Goal: Transaction & Acquisition: Purchase product/service

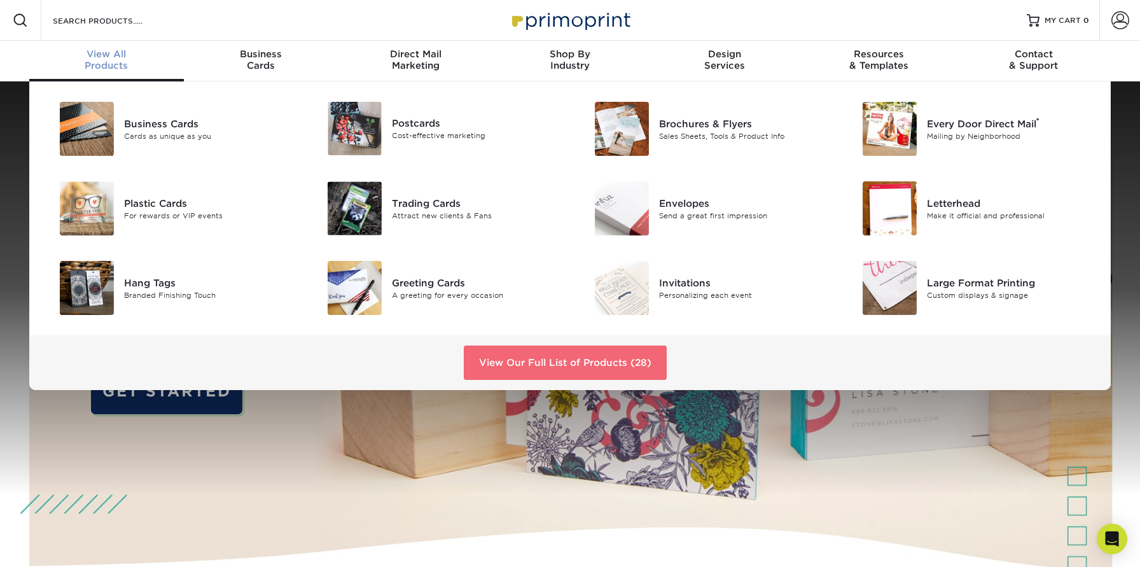
click at [543, 363] on link "View Our Full List of Products (28)" at bounding box center [565, 362] width 203 height 34
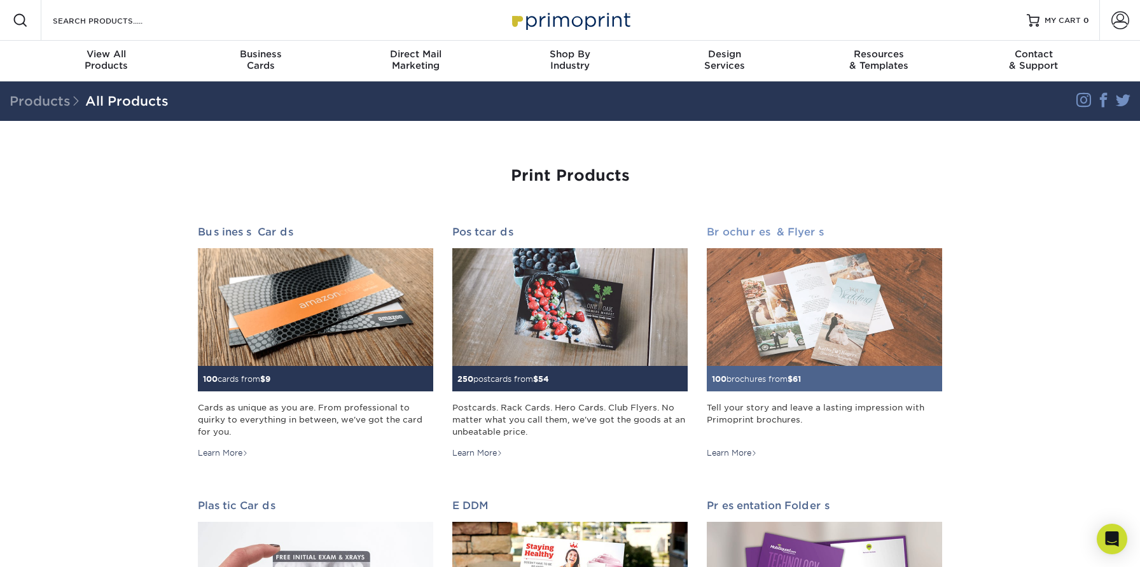
click at [799, 284] on img at bounding box center [824, 307] width 235 height 118
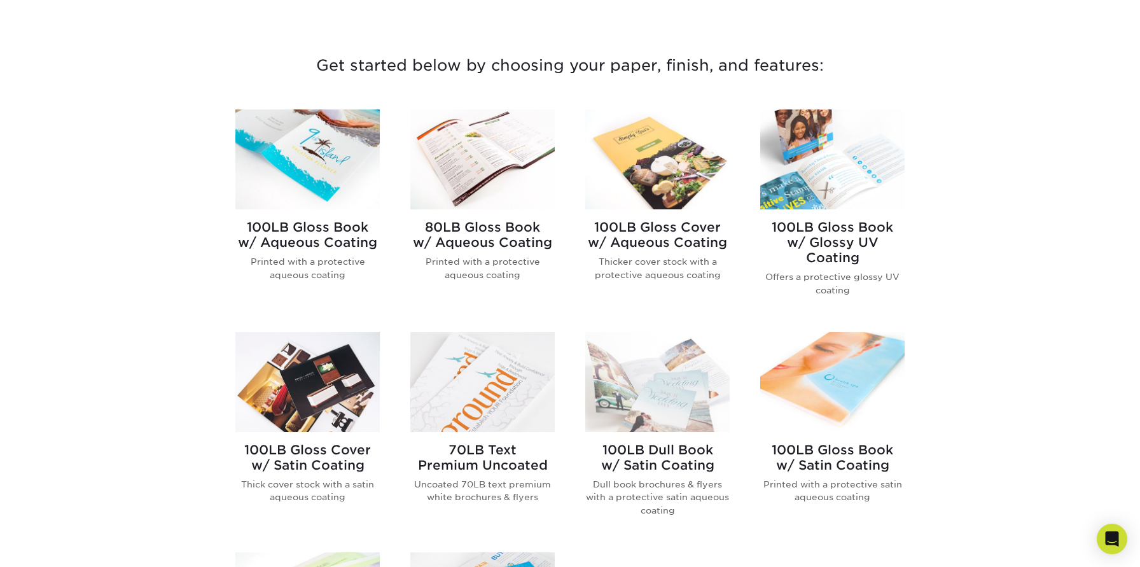
scroll to position [454, 0]
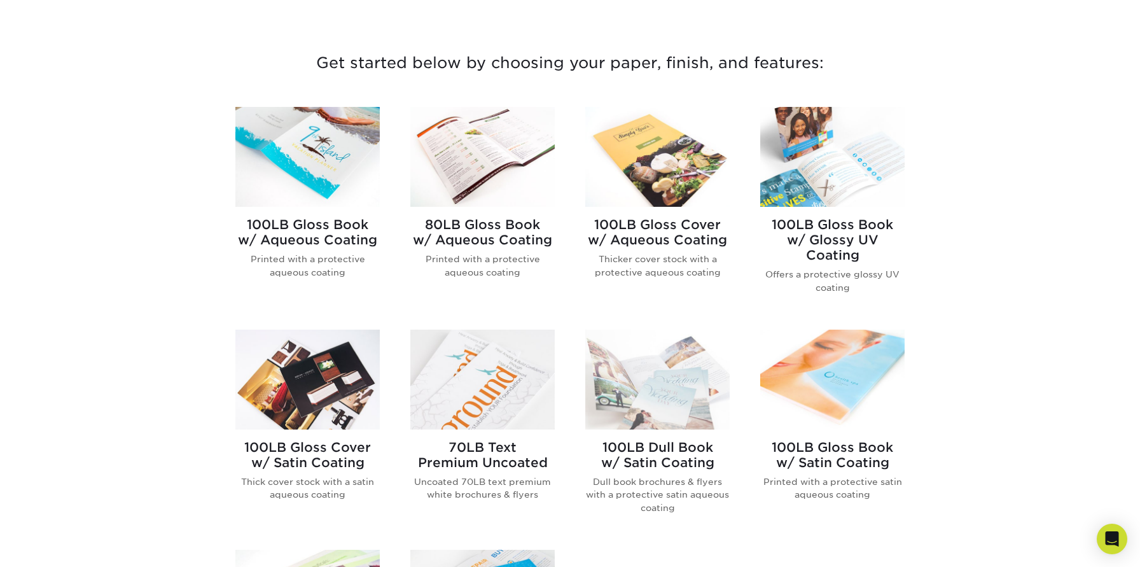
click at [106, 260] on div "Get started below by choosing your paper, finish, and features: Filtered Matche…" at bounding box center [570, 461] width 1140 height 884
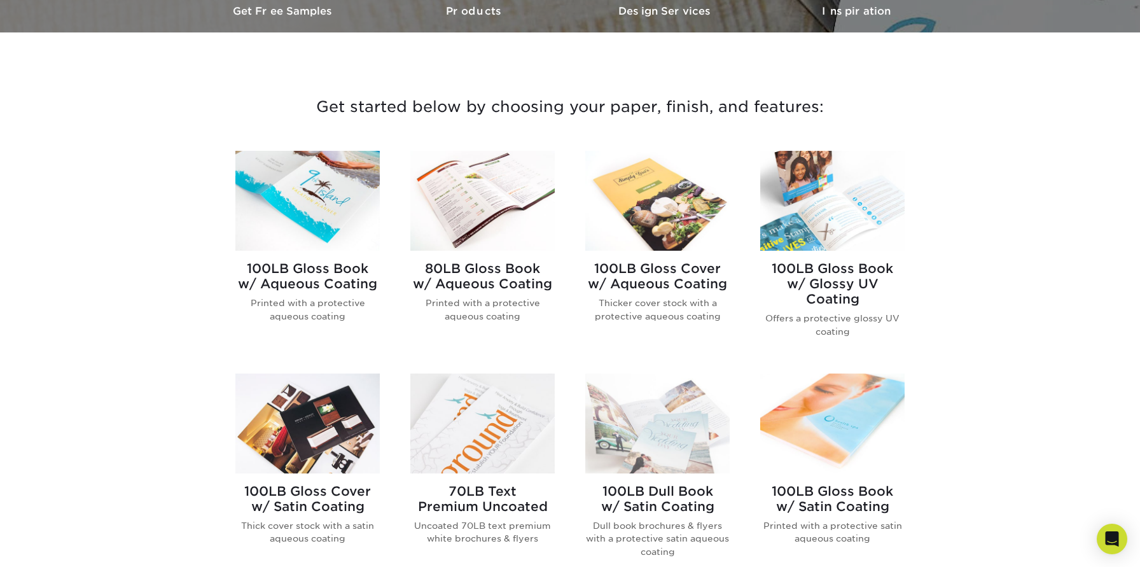
scroll to position [492, 0]
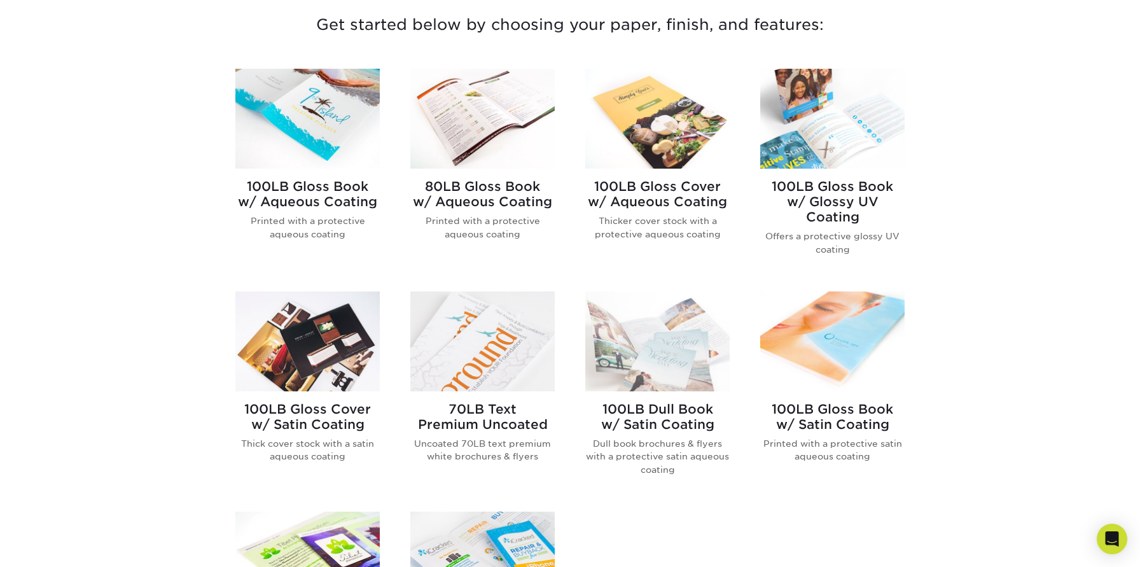
click at [294, 382] on img at bounding box center [307, 341] width 144 height 100
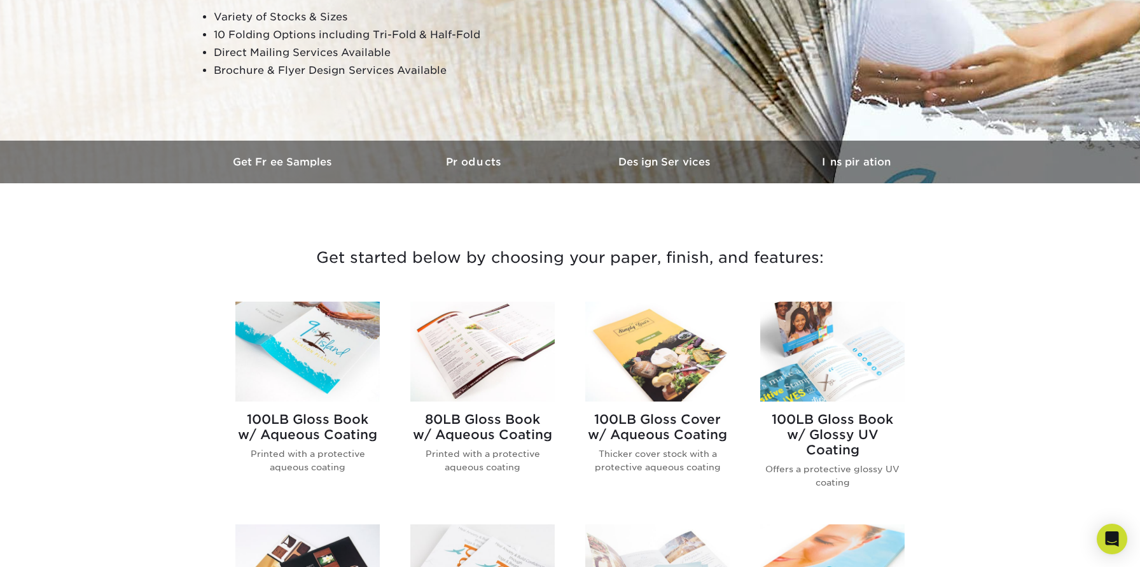
scroll to position [260, 0]
